Goal: Navigation & Orientation: Find specific page/section

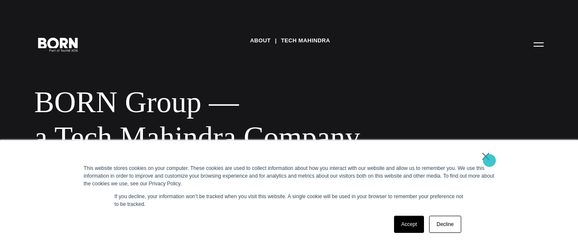
click at [490, 160] on link "×" at bounding box center [486, 156] width 10 height 8
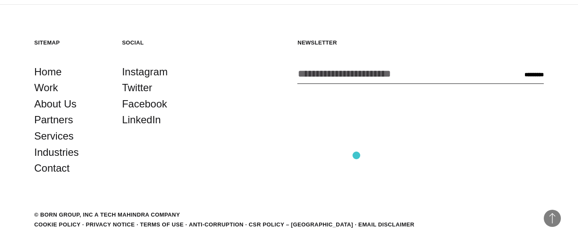
scroll to position [1527, 0]
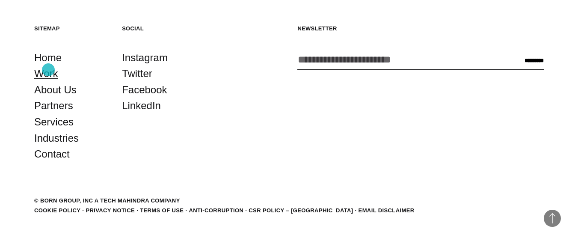
click at [48, 68] on link "Work" at bounding box center [46, 73] width 24 height 16
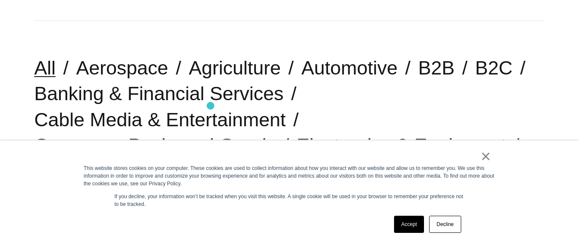
scroll to position [287, 0]
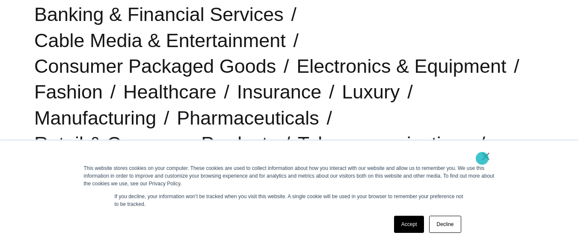
click at [482, 158] on link "×" at bounding box center [486, 156] width 10 height 8
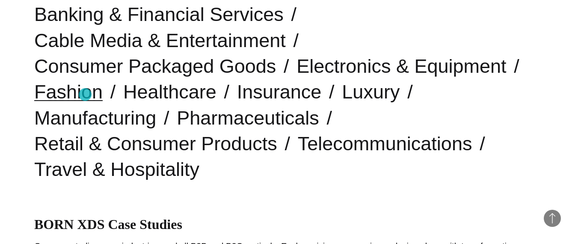
click at [83, 95] on link "Fashion" at bounding box center [68, 92] width 68 height 22
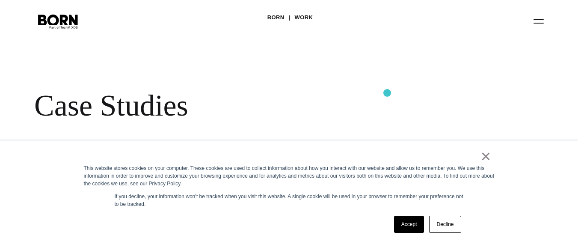
scroll to position [24, 0]
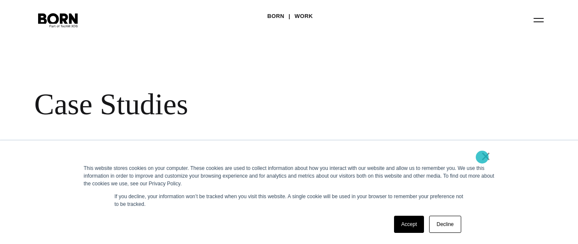
click at [482, 157] on link "×" at bounding box center [486, 156] width 10 height 8
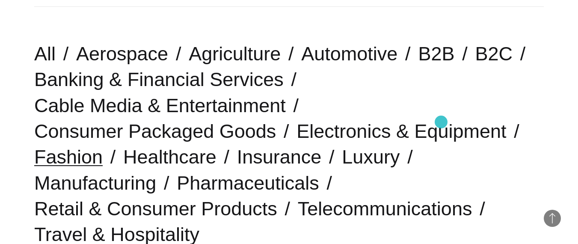
scroll to position [222, 0]
click at [347, 155] on link "Luxury" at bounding box center [371, 156] width 58 height 22
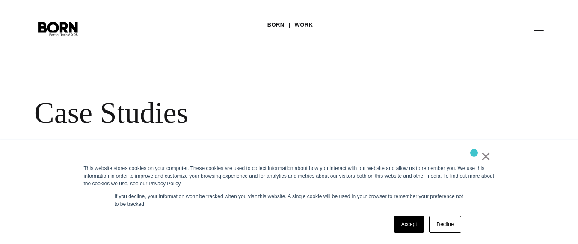
scroll to position [19, 0]
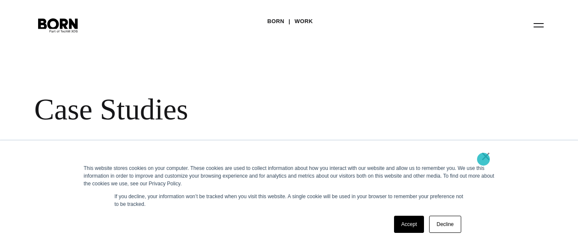
click at [484, 159] on link "×" at bounding box center [486, 156] width 10 height 8
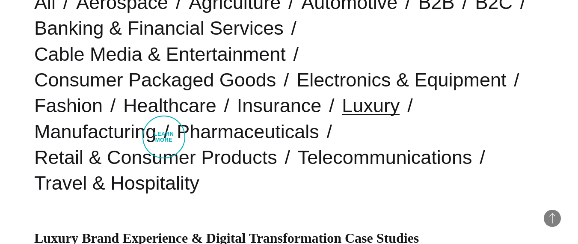
scroll to position [246, 0]
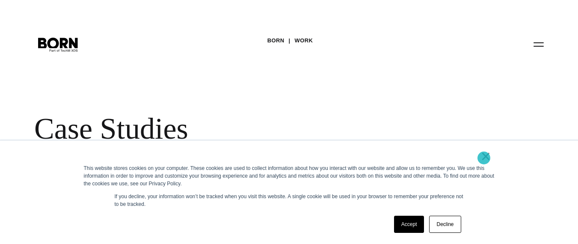
click at [484, 158] on link "×" at bounding box center [486, 156] width 10 height 8
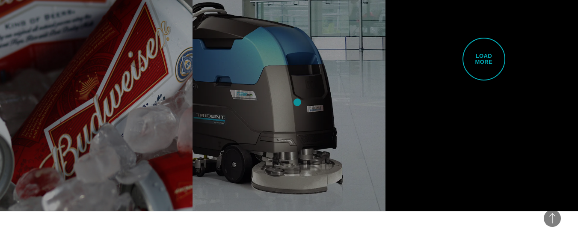
scroll to position [1835, 0]
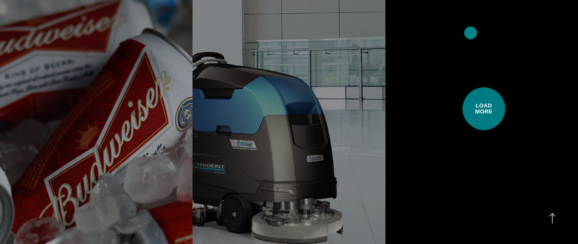
click at [471, 87] on span "Load More" at bounding box center [484, 108] width 43 height 43
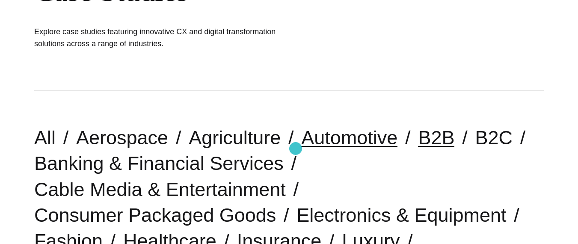
scroll to position [183, 0]
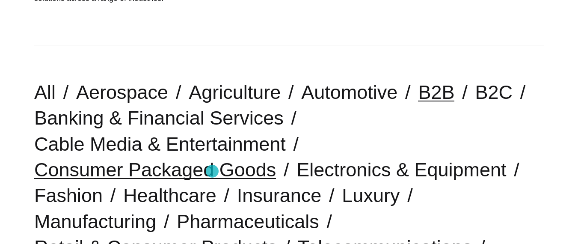
click at [212, 171] on link "Consumer Packaged Goods" at bounding box center [155, 170] width 242 height 22
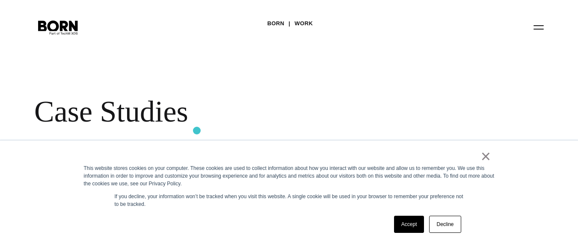
scroll to position [144, 0]
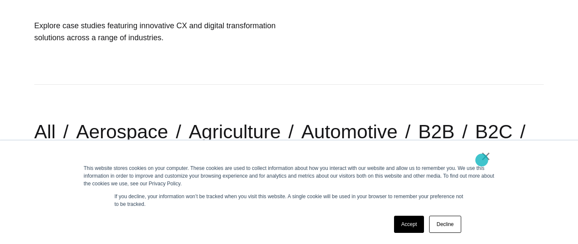
click at [485, 158] on link "×" at bounding box center [486, 156] width 10 height 8
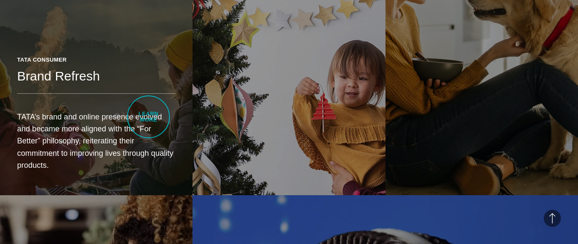
scroll to position [686, 0]
click at [143, 116] on p "TATA’s brand and online presence evolved and became more aligned with the “For …" at bounding box center [96, 141] width 158 height 60
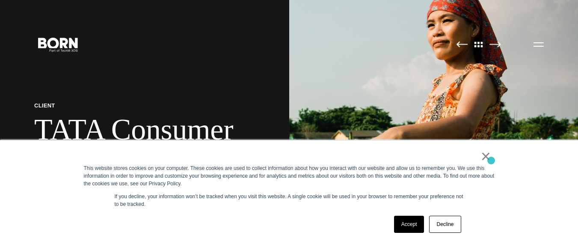
click at [489, 159] on link "×" at bounding box center [486, 156] width 10 height 8
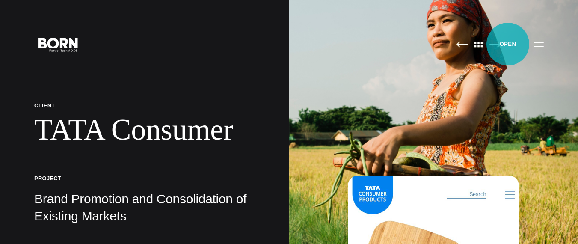
click at [528, 44] on button "Primary Menu" at bounding box center [538, 44] width 21 height 18
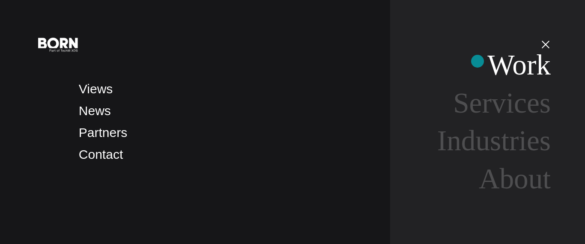
click at [487, 61] on link "Work" at bounding box center [518, 65] width 63 height 32
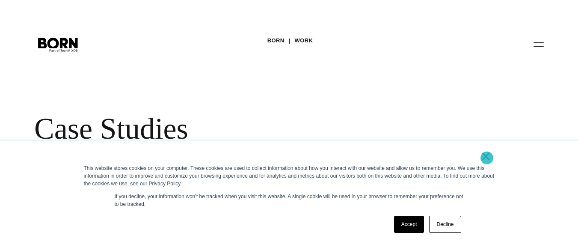
click at [487, 158] on link "×" at bounding box center [486, 156] width 10 height 8
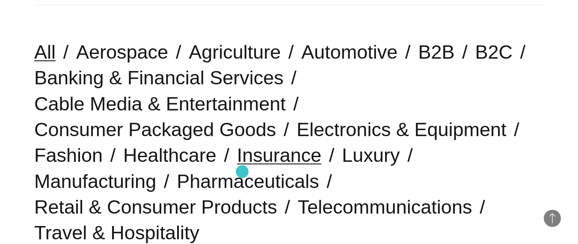
scroll to position [275, 0]
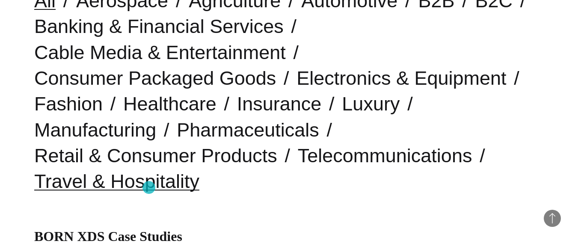
click at [149, 187] on link "Travel & Hospitality" at bounding box center [116, 181] width 165 height 22
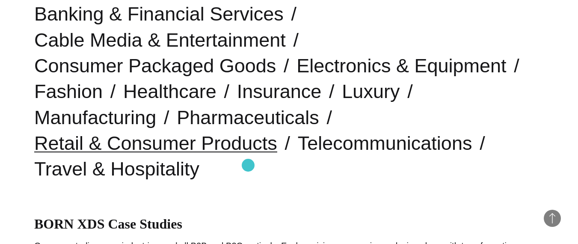
scroll to position [368, 0]
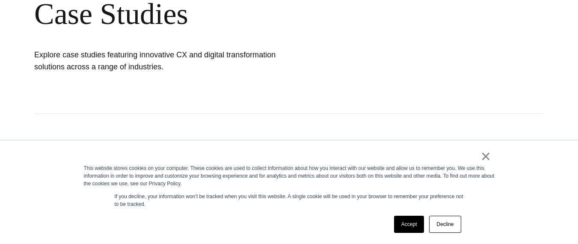
scroll to position [116, 0]
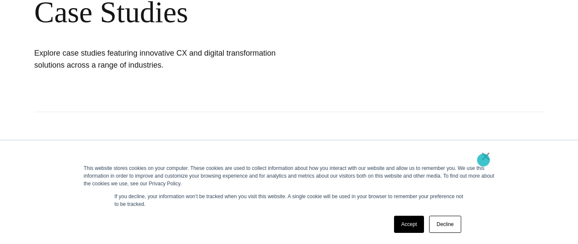
click at [484, 160] on link "×" at bounding box center [486, 156] width 10 height 8
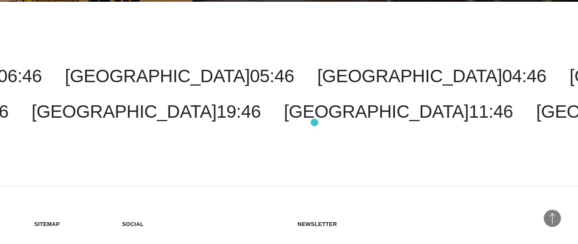
scroll to position [1068, 0]
